Goal: Information Seeking & Learning: Learn about a topic

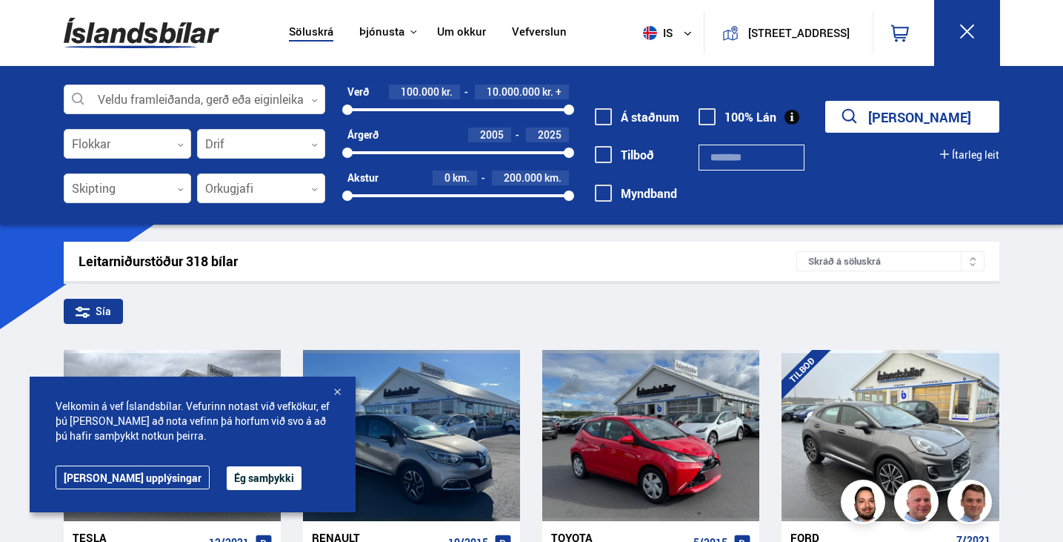
click at [229, 481] on button "Ég samþykki" at bounding box center [264, 478] width 75 height 24
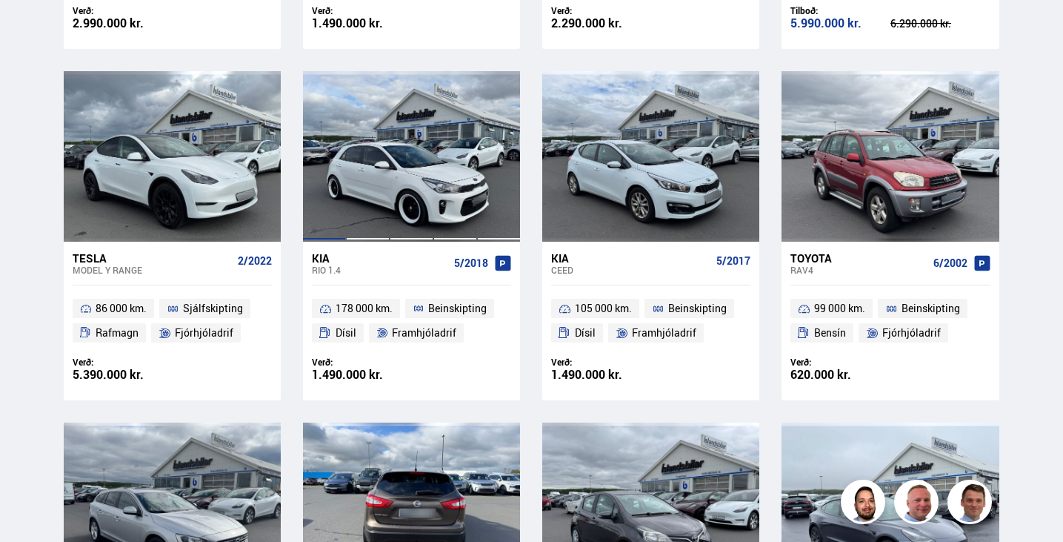
scroll to position [1408, 0]
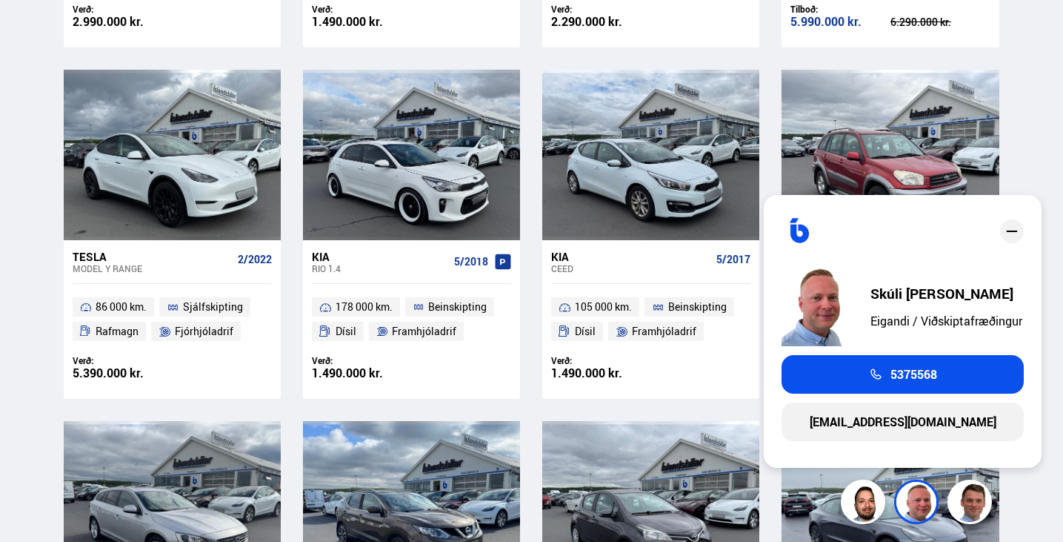
click at [1031, 76] on div "Söluskrá Þjónusta Íslandsbílar [DOMAIN_NAME] Íslandsvörn Leiðbeiningar Um okkur…" at bounding box center [531, 37] width 1063 height 2890
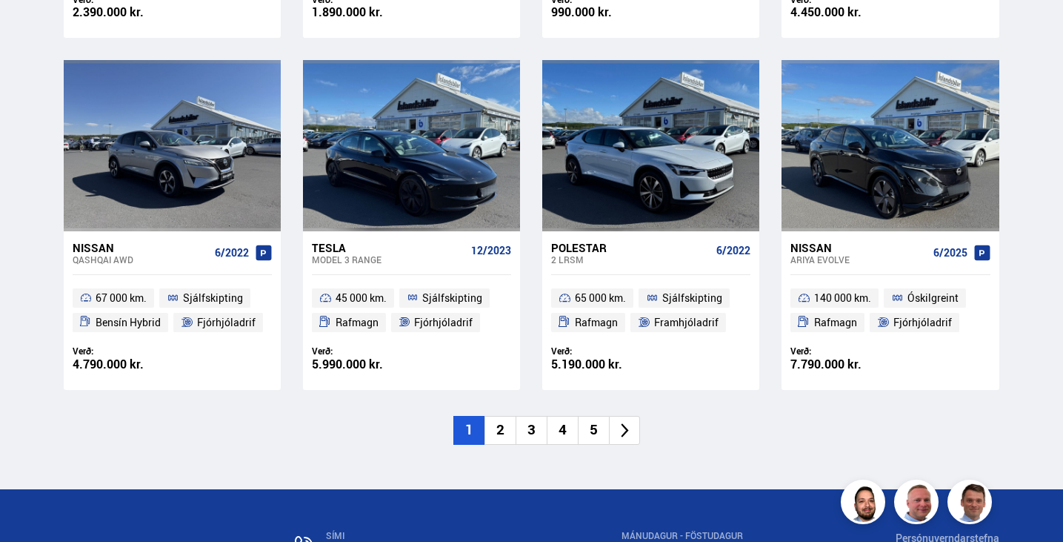
scroll to position [2143, 0]
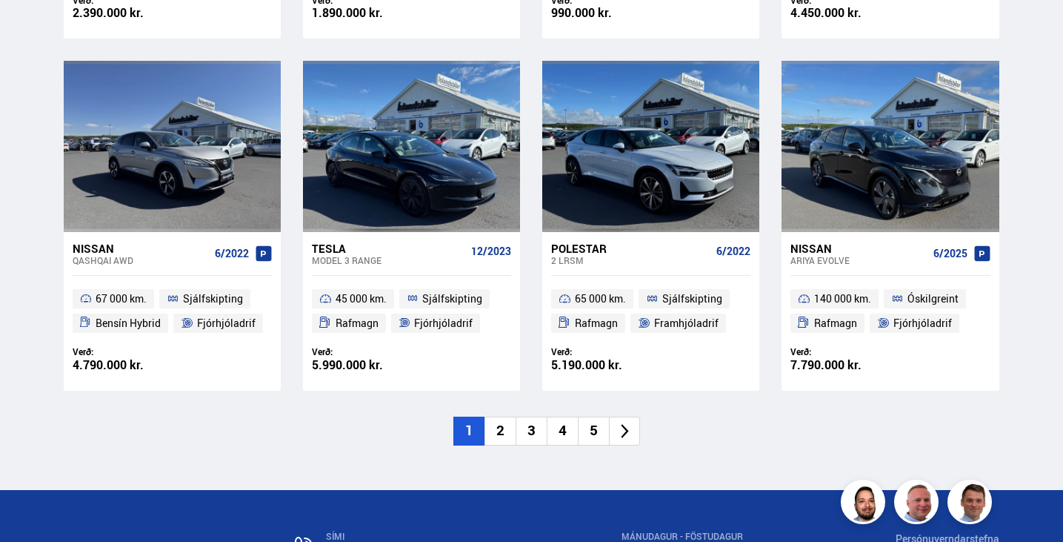
click at [496, 430] on li "2" at bounding box center [500, 430] width 31 height 29
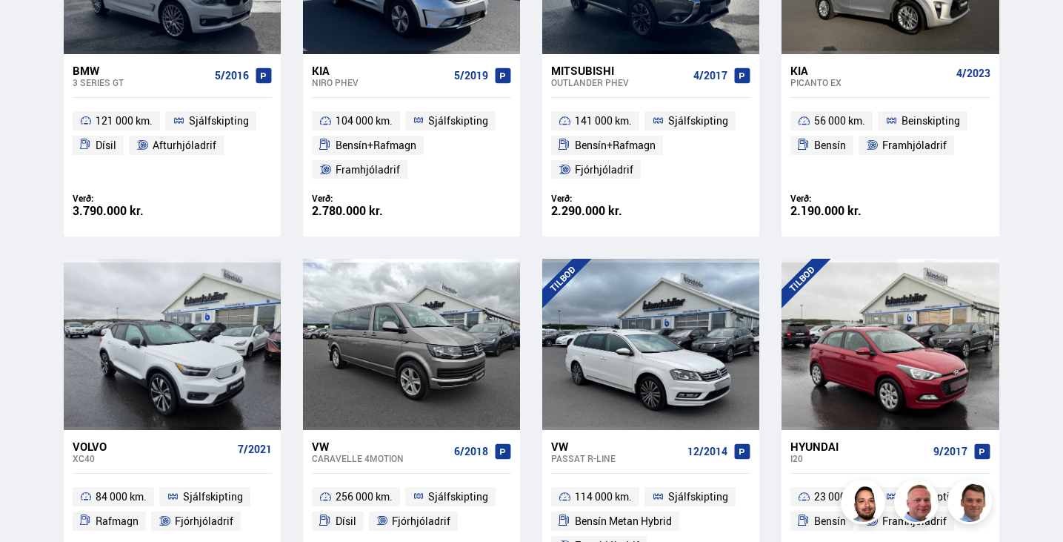
scroll to position [2115, 0]
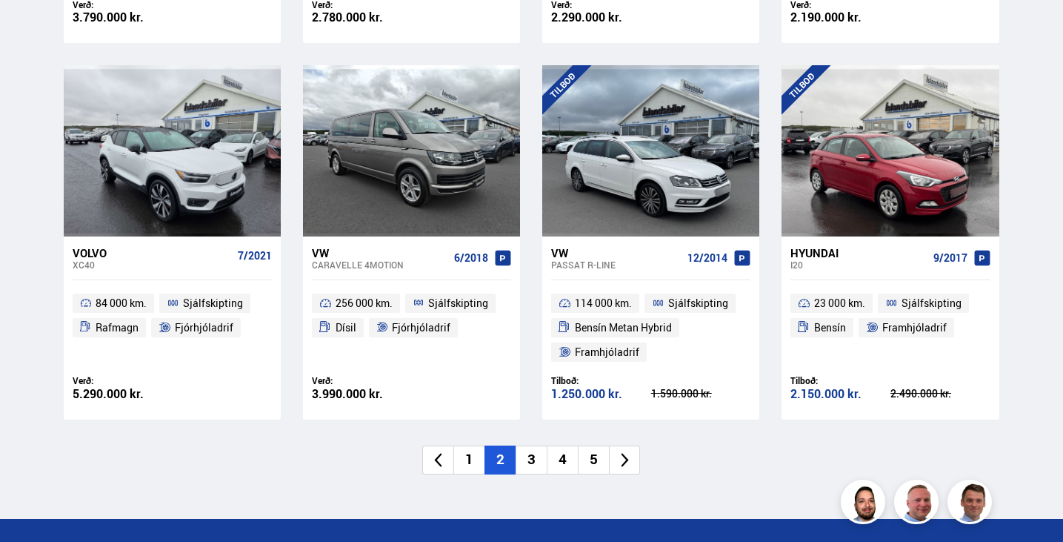
click at [536, 469] on li "3" at bounding box center [531, 459] width 31 height 29
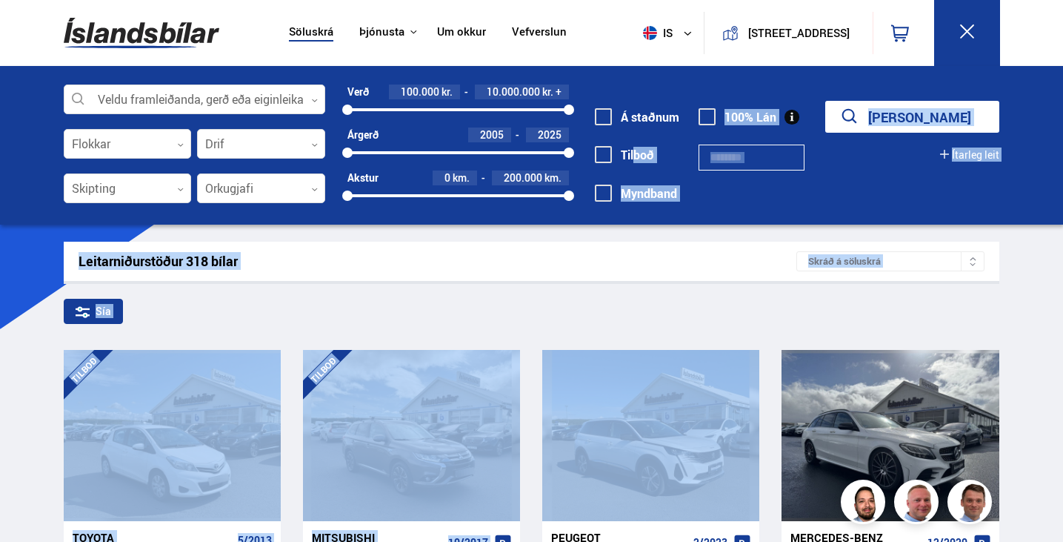
drag, startPoint x: 536, startPoint y: 469, endPoint x: 602, endPoint y: 164, distance: 312.1
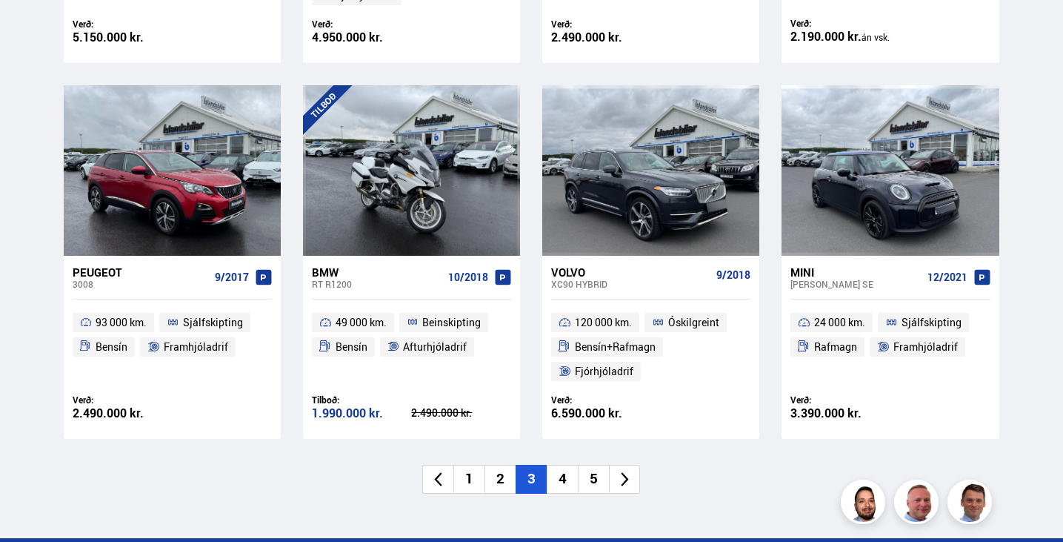
scroll to position [2072, 0]
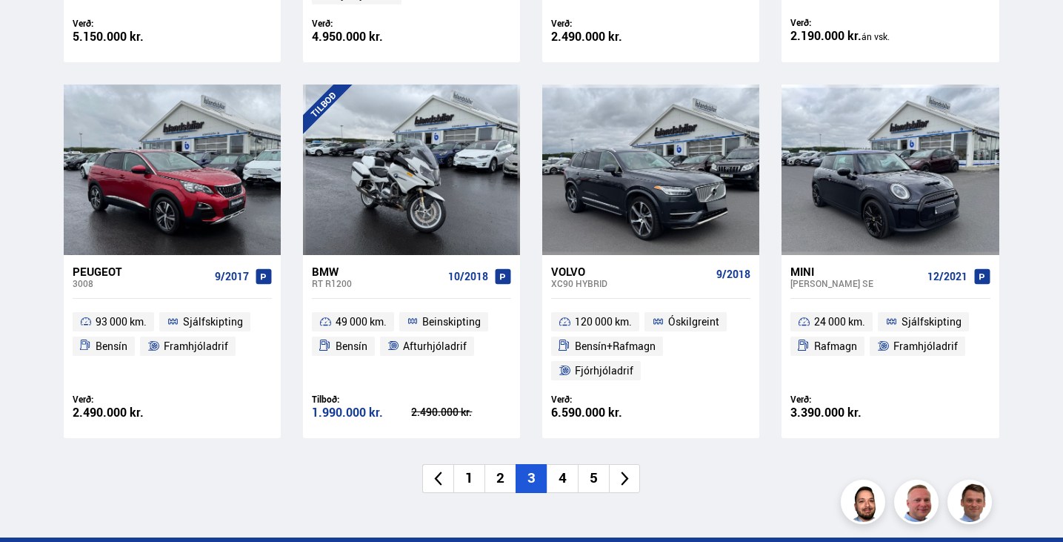
click at [571, 478] on li "4" at bounding box center [562, 478] width 31 height 29
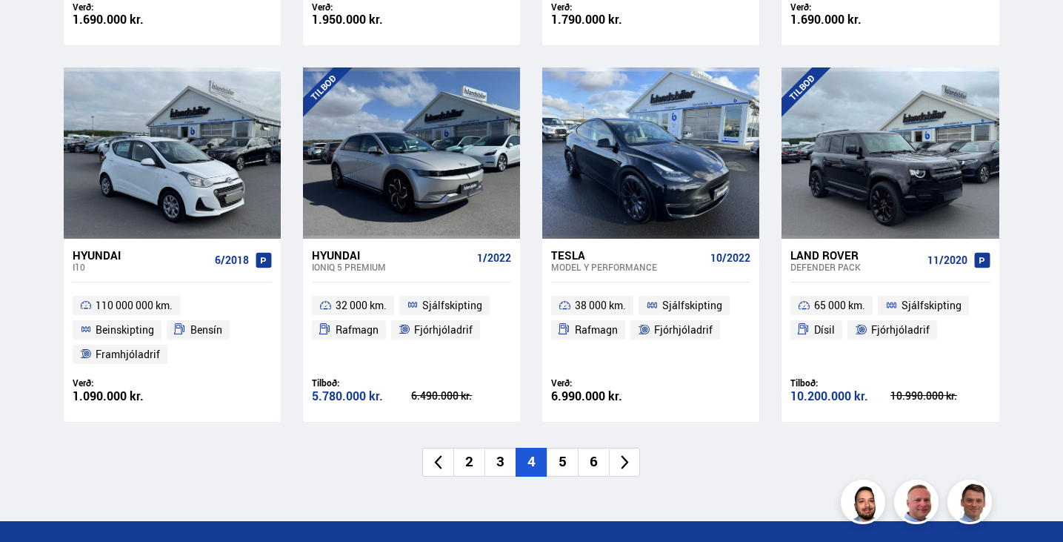
scroll to position [2112, 0]
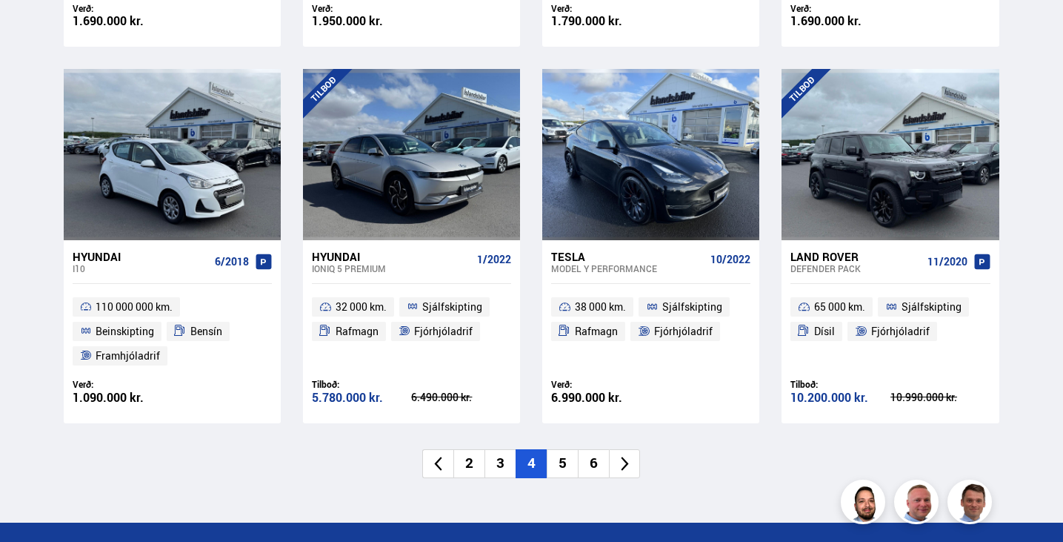
click at [88, 250] on div "Hyundai" at bounding box center [141, 256] width 136 height 13
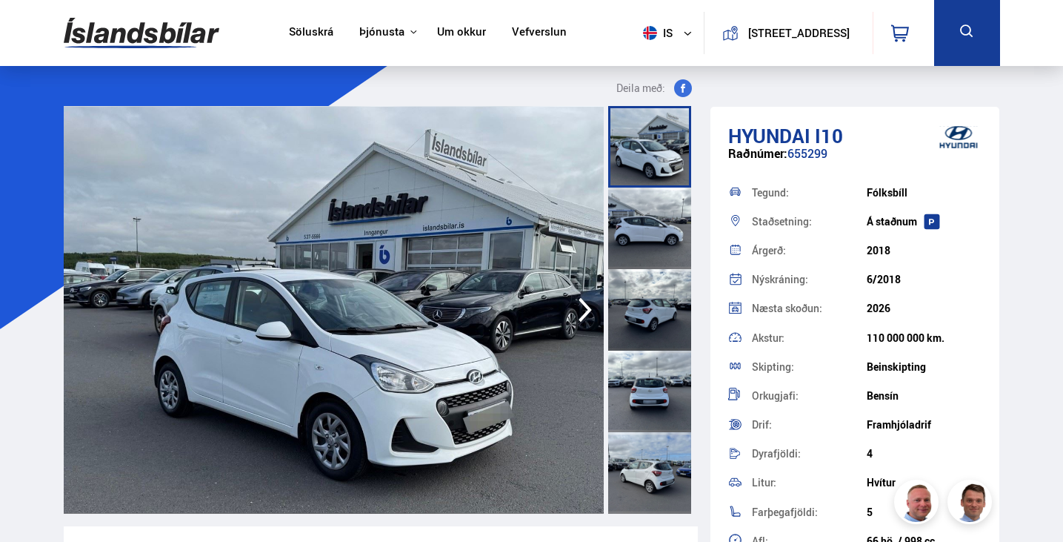
drag, startPoint x: 719, startPoint y: 384, endPoint x: 784, endPoint y: 381, distance: 65.3
click at [719, 381] on div "Hyundai i10 Raðnúmer: 655299 Tegund: [GEOGRAPHIC_DATA] Staðsetning: Á [GEOGRAPH…" at bounding box center [855, 436] width 289 height 658
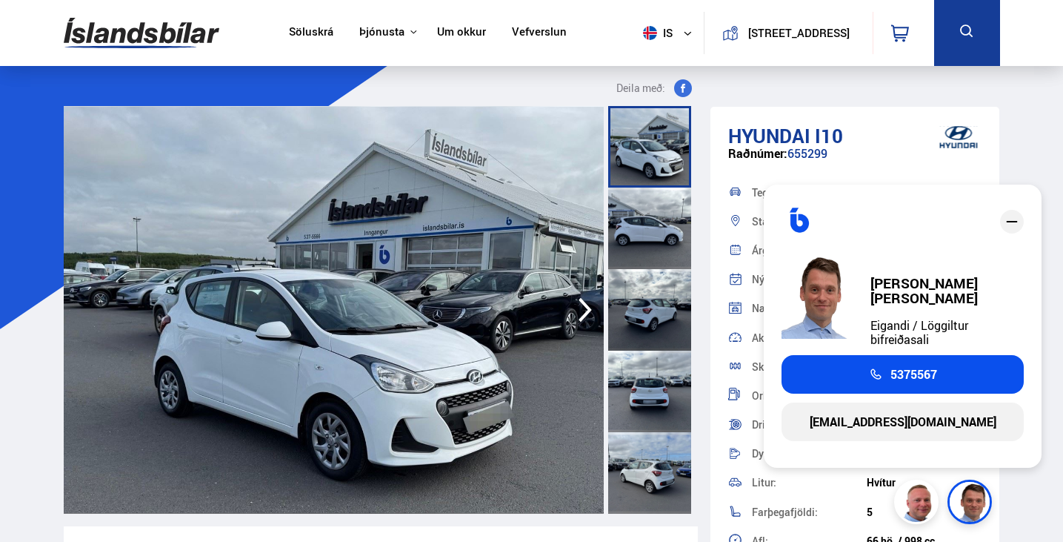
drag, startPoint x: 969, startPoint y: 250, endPoint x: 981, endPoint y: 499, distance: 250.0
click at [948, 422] on link "[EMAIL_ADDRESS][DOMAIN_NAME]" at bounding box center [903, 421] width 242 height 39
click at [898, 427] on link "[EMAIL_ADDRESS][DOMAIN_NAME]" at bounding box center [903, 421] width 242 height 39
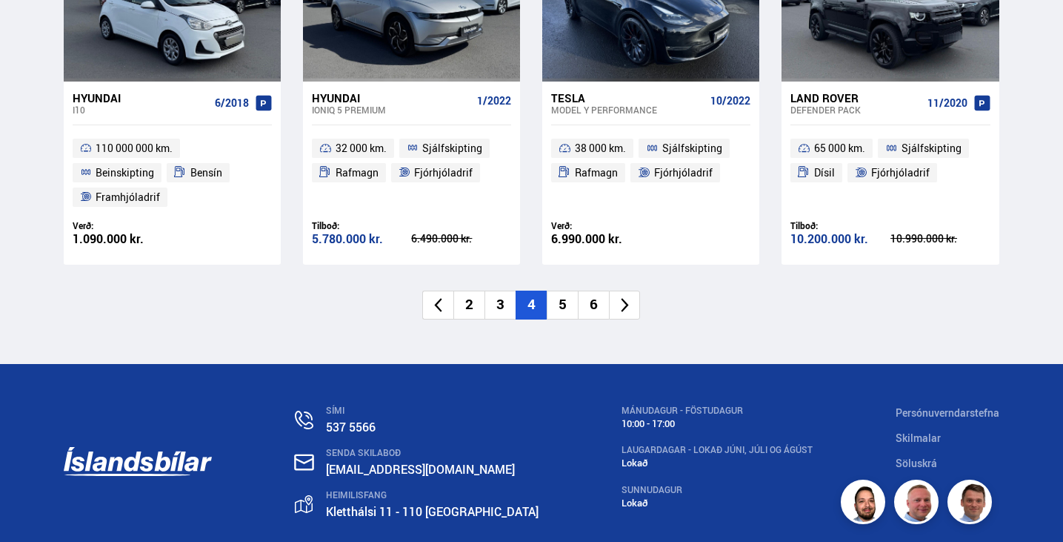
scroll to position [2169, 0]
